Goal: Navigation & Orientation: Find specific page/section

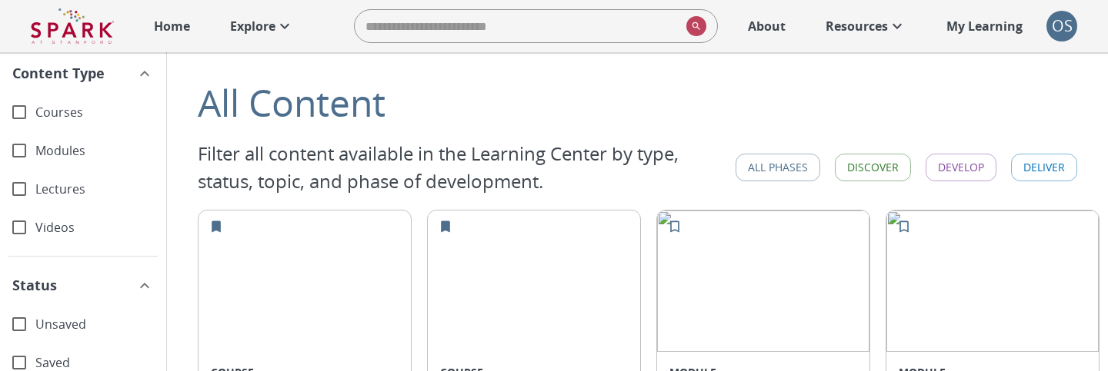
click at [172, 25] on p "Home" at bounding box center [172, 26] width 36 height 18
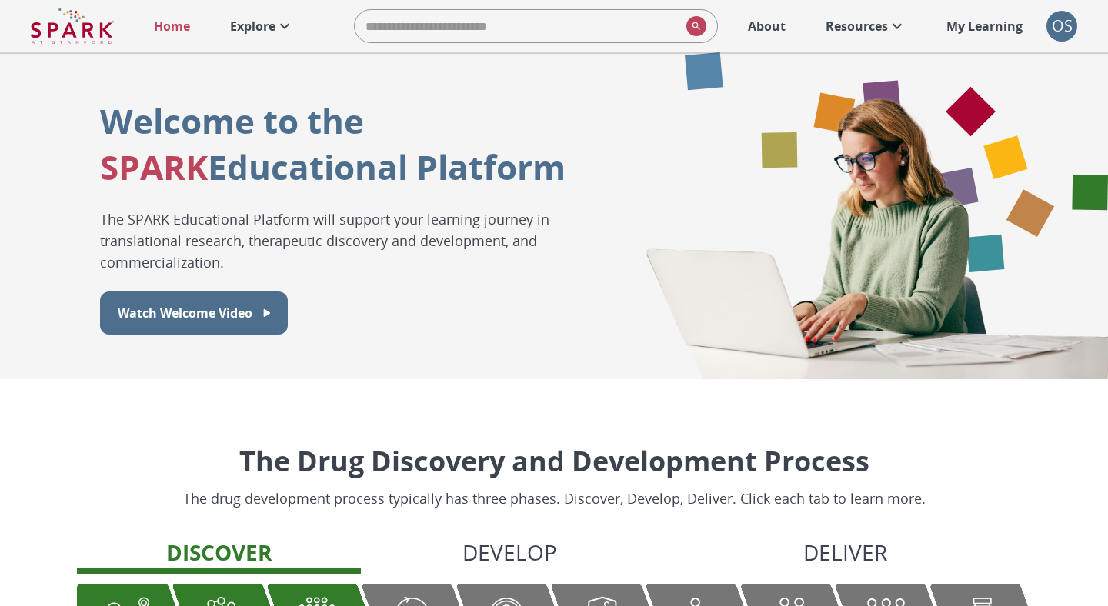
click at [210, 37] on div "Home Explore ​ About Resources My Learning +" at bounding box center [588, 26] width 885 height 34
click at [250, 37] on link "Explore" at bounding box center [261, 26] width 79 height 34
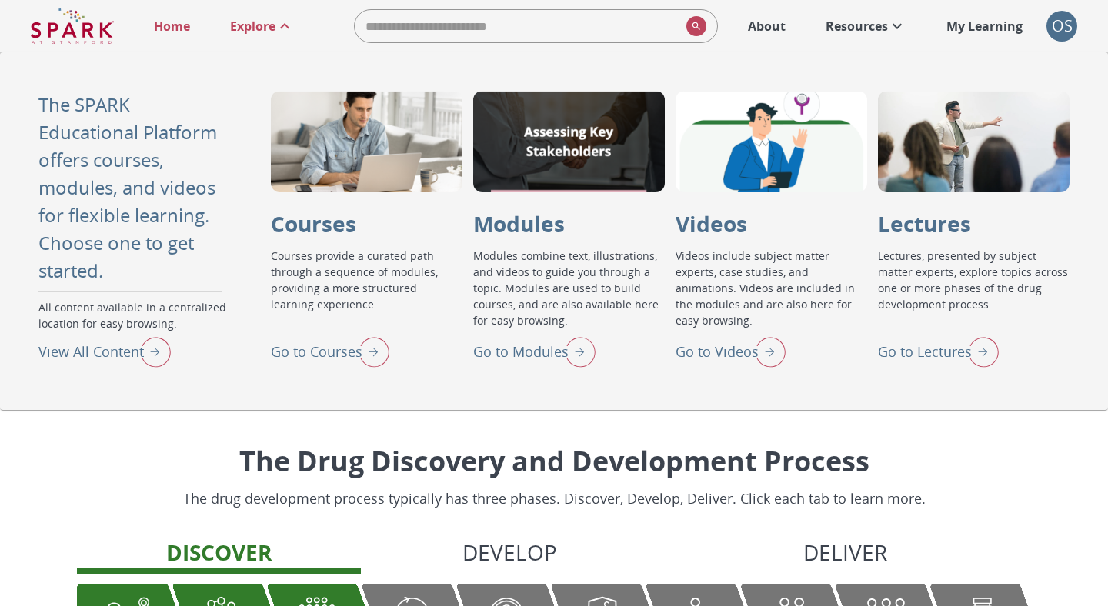
click at [544, 351] on p "Go to Modules" at bounding box center [520, 351] width 95 height 21
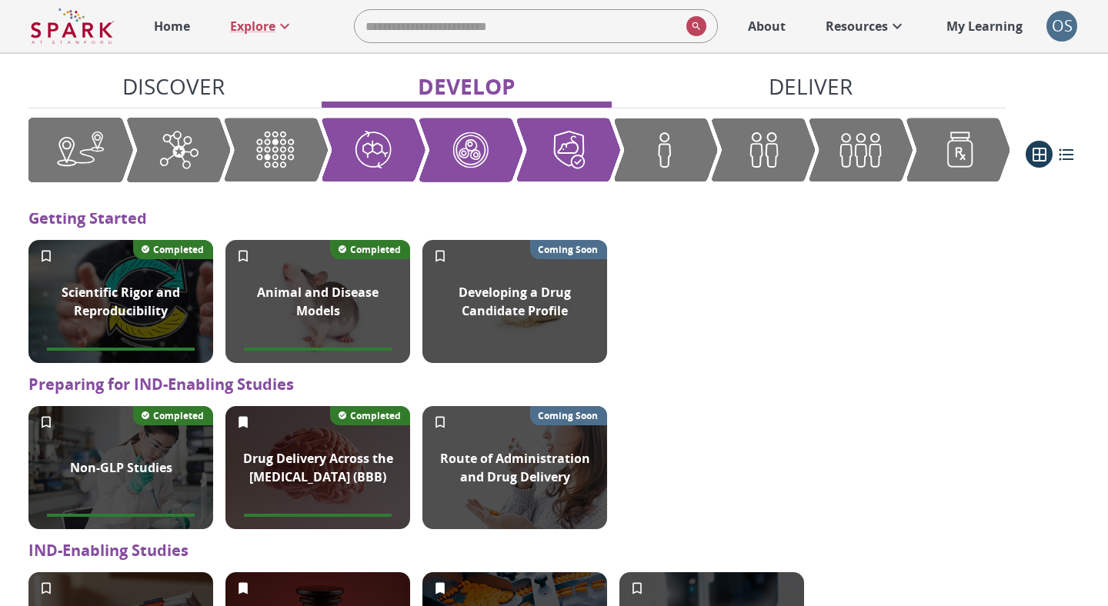
scroll to position [1147, 0]
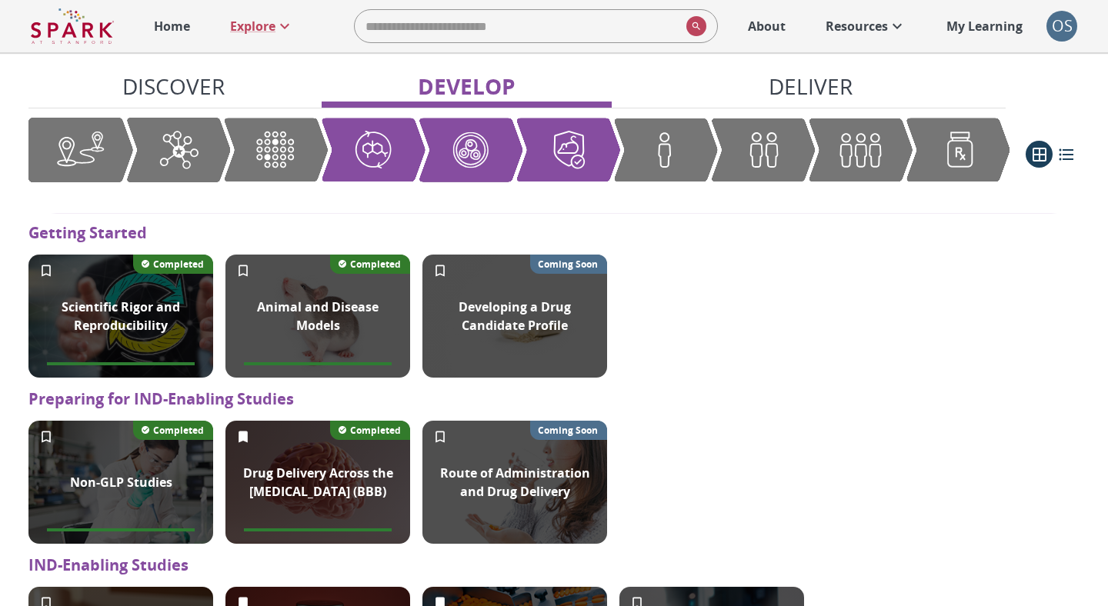
click at [186, 27] on p "Home" at bounding box center [172, 26] width 36 height 18
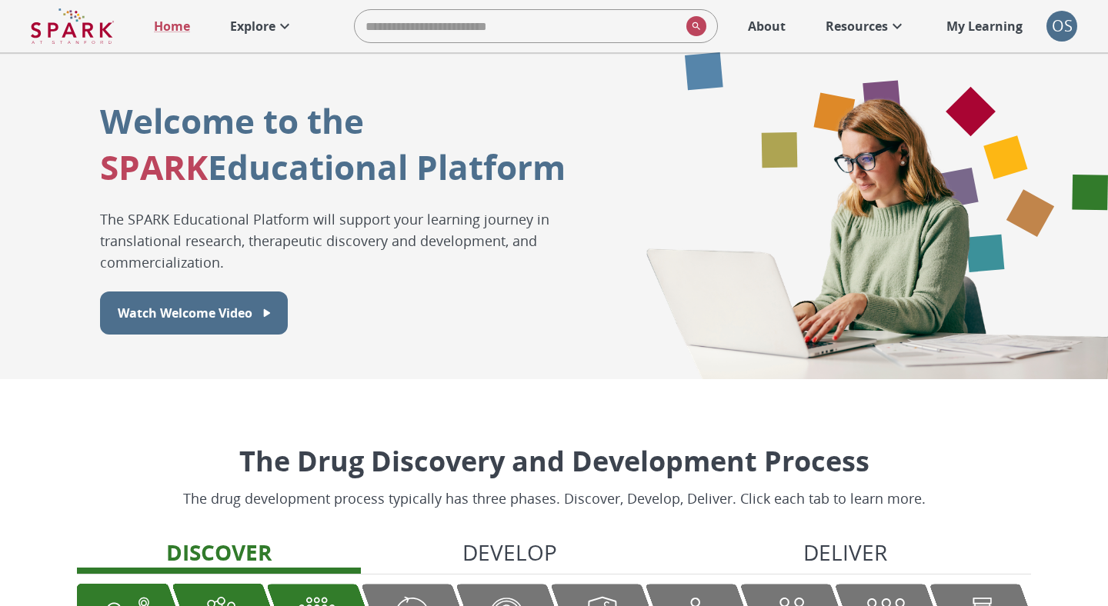
click at [282, 26] on icon at bounding box center [284, 26] width 18 height 18
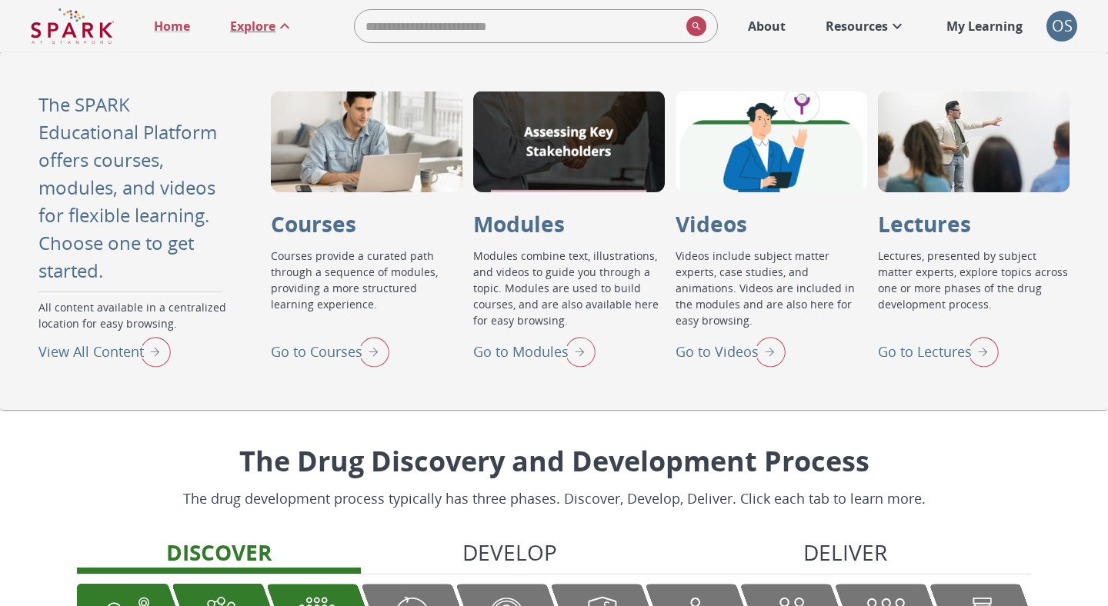
click at [941, 362] on div "Go to Lectures" at bounding box center [938, 351] width 121 height 40
